Goal: Find specific page/section: Find specific page/section

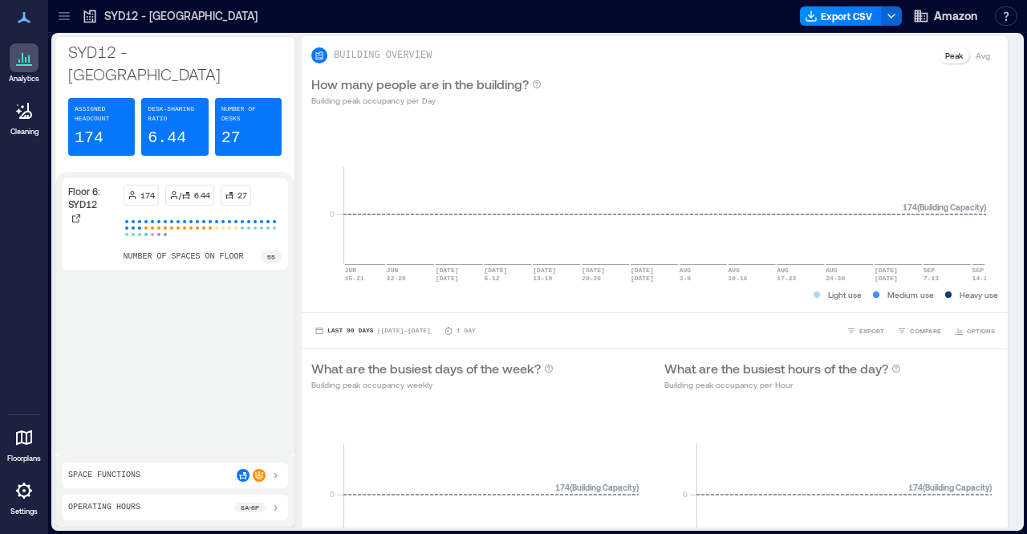
click at [68, 10] on icon at bounding box center [64, 16] width 16 height 16
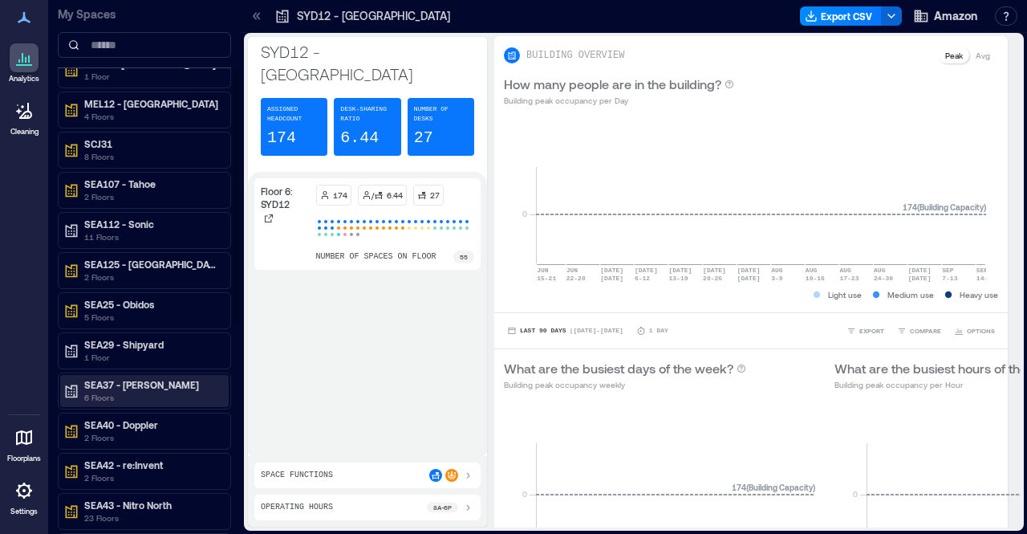
scroll to position [148, 0]
click at [111, 380] on p "SEA37 - [PERSON_NAME]" at bounding box center [151, 383] width 135 height 13
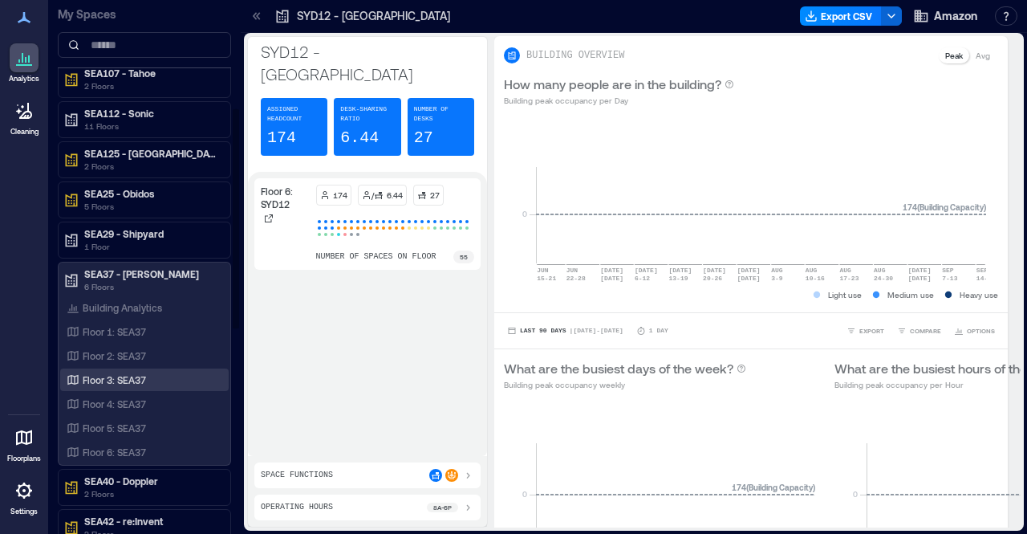
scroll to position [262, 0]
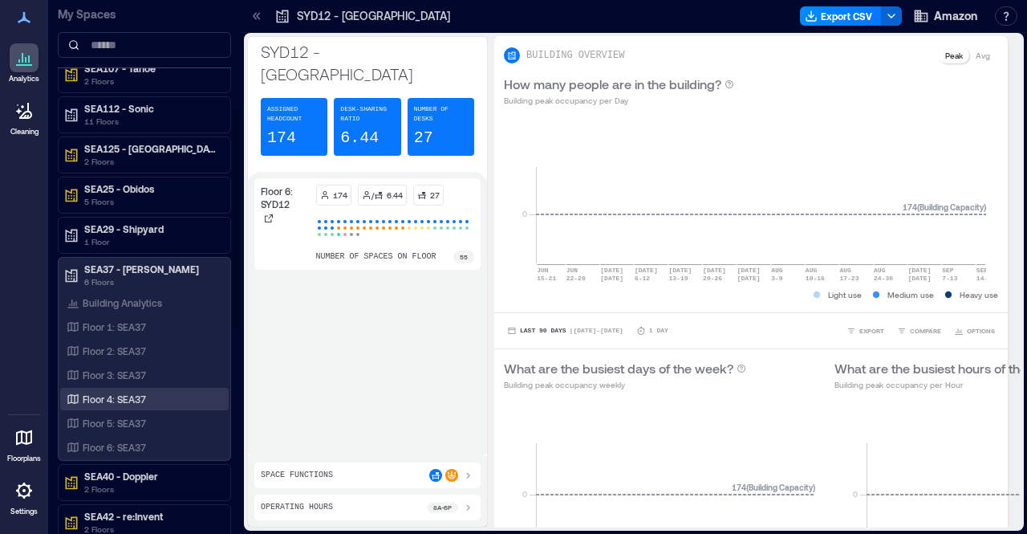
click at [120, 399] on div "Floor 4: SEA37" at bounding box center [141, 399] width 156 height 16
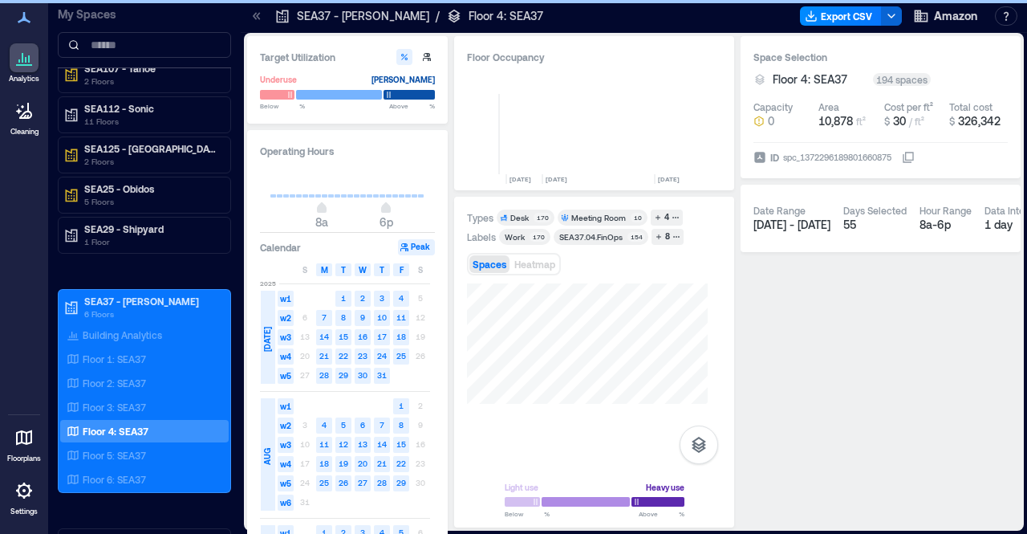
scroll to position [0, 686]
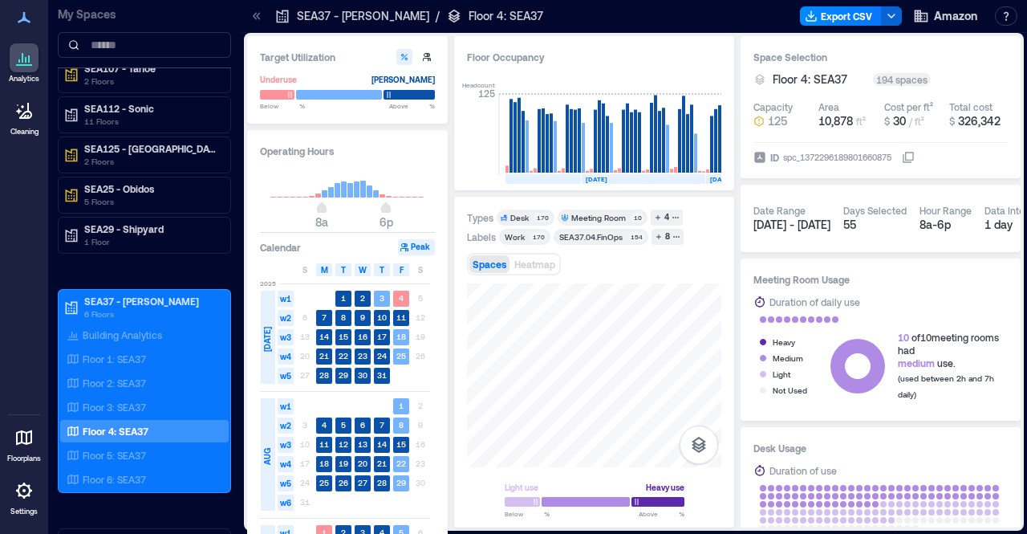
click at [721, 210] on div "Types Desk 170 Meeting Room 10 4 Labels Work 170 SEA37.04.FinOps 154 8 Spaces H…" at bounding box center [594, 362] width 280 height 331
click at [680, 219] on button "4" at bounding box center [667, 217] width 32 height 16
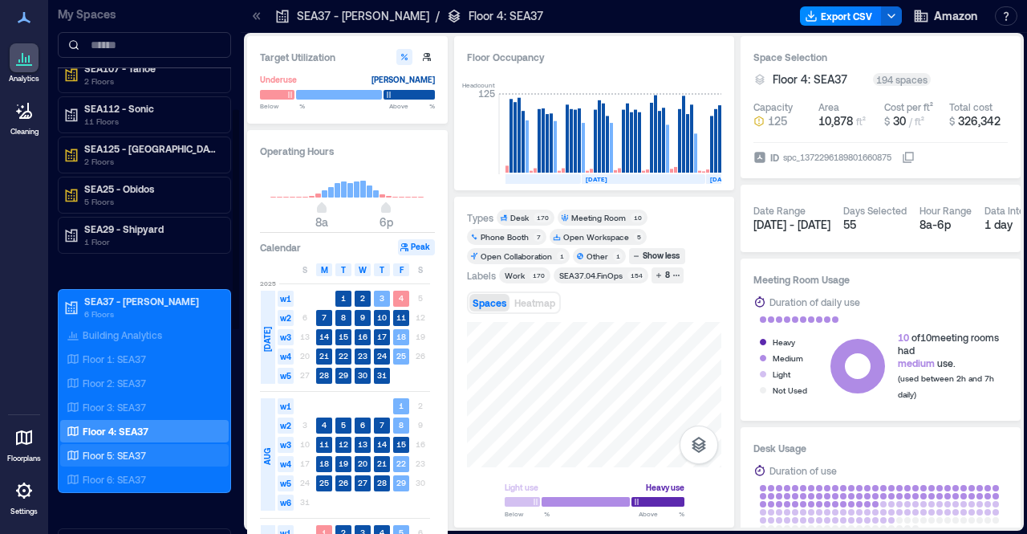
click at [109, 449] on p "Floor 5: SEA37" at bounding box center [114, 455] width 63 height 13
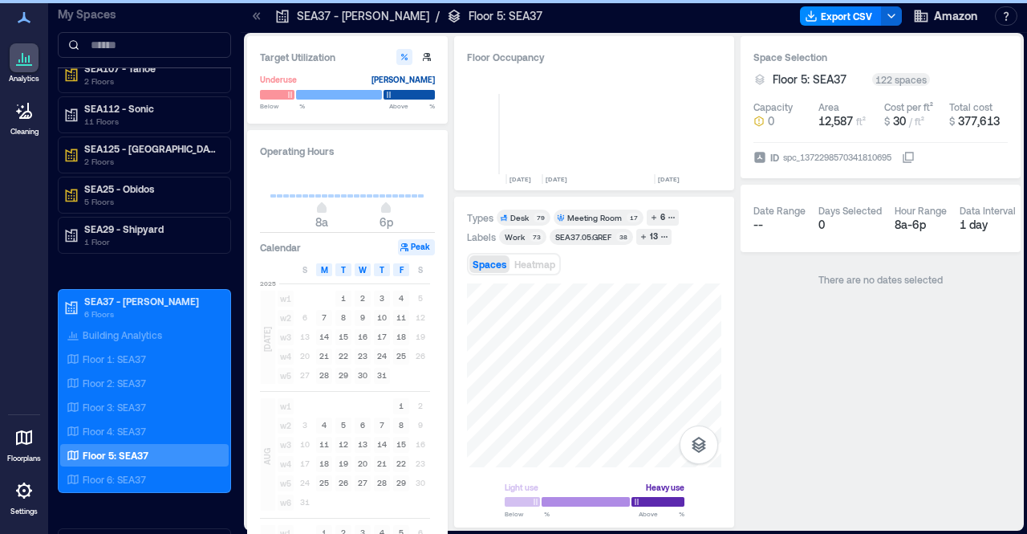
scroll to position [0, 735]
click at [672, 219] on icon "button" at bounding box center [672, 217] width 8 height 8
